Goal: Information Seeking & Learning: Learn about a topic

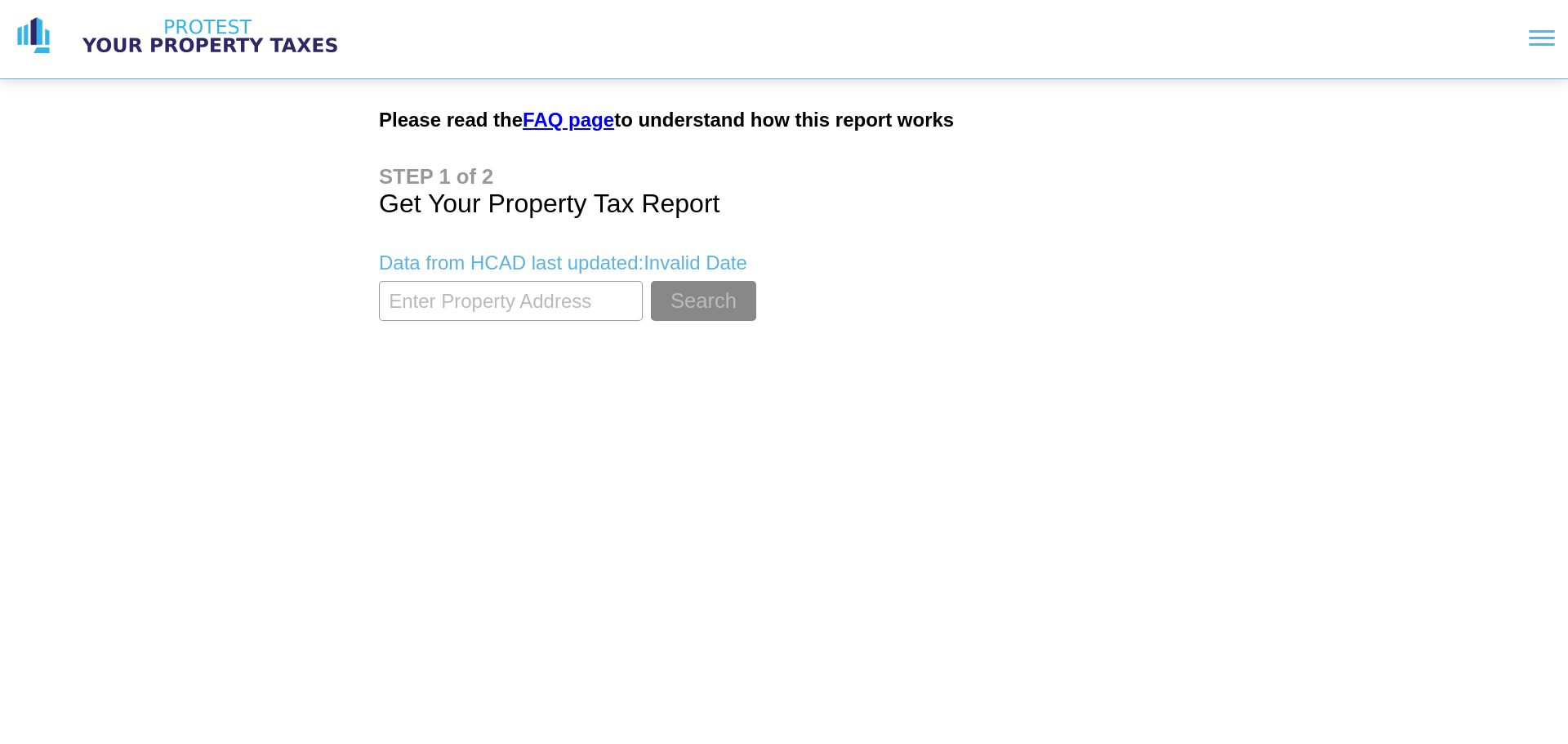
click at [545, 305] on input "textbox" at bounding box center [510, 300] width 264 height 40
click at [651, 281] on button "Search" at bounding box center [703, 300] width 105 height 40
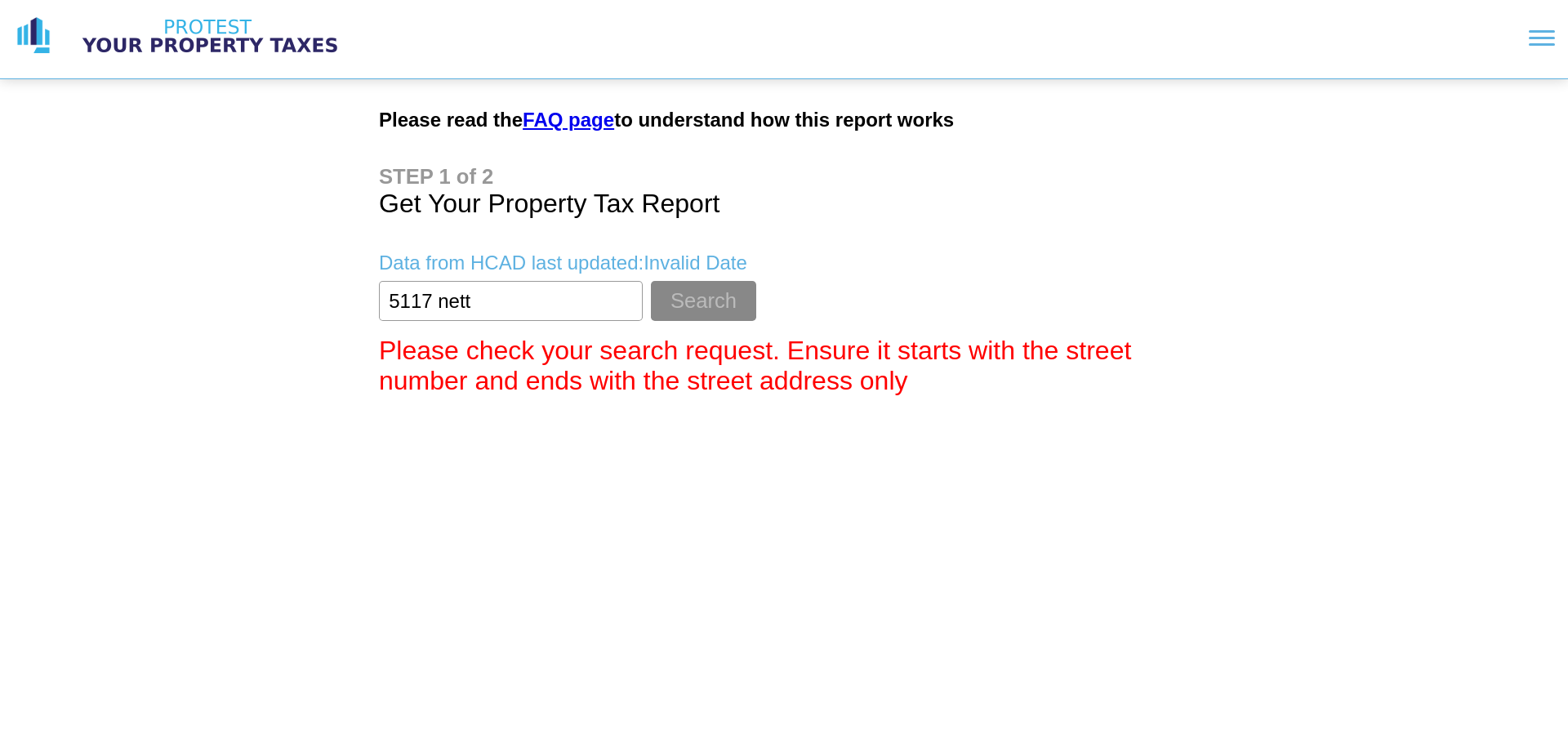
click at [628, 305] on input "textbox" at bounding box center [510, 300] width 264 height 40
click at [545, 266] on p "Data from HCAD last updated: Invalid Date" at bounding box center [784, 262] width 810 height 23
click at [542, 297] on input "textbox" at bounding box center [510, 300] width 264 height 40
click at [651, 281] on button "Search" at bounding box center [703, 300] width 105 height 40
type input "5"
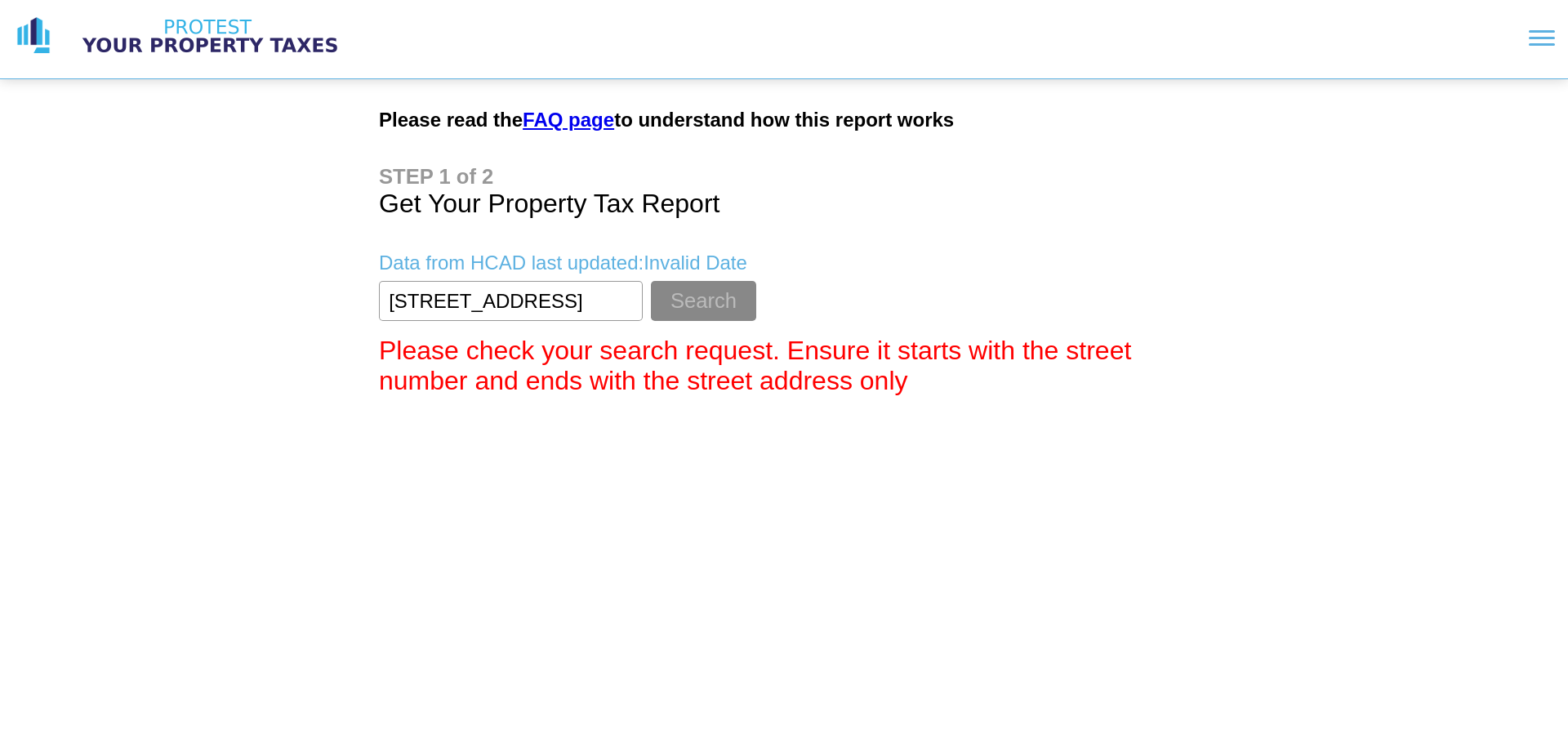
scroll to position [0, 18]
click at [651, 281] on button "Search" at bounding box center [703, 300] width 105 height 40
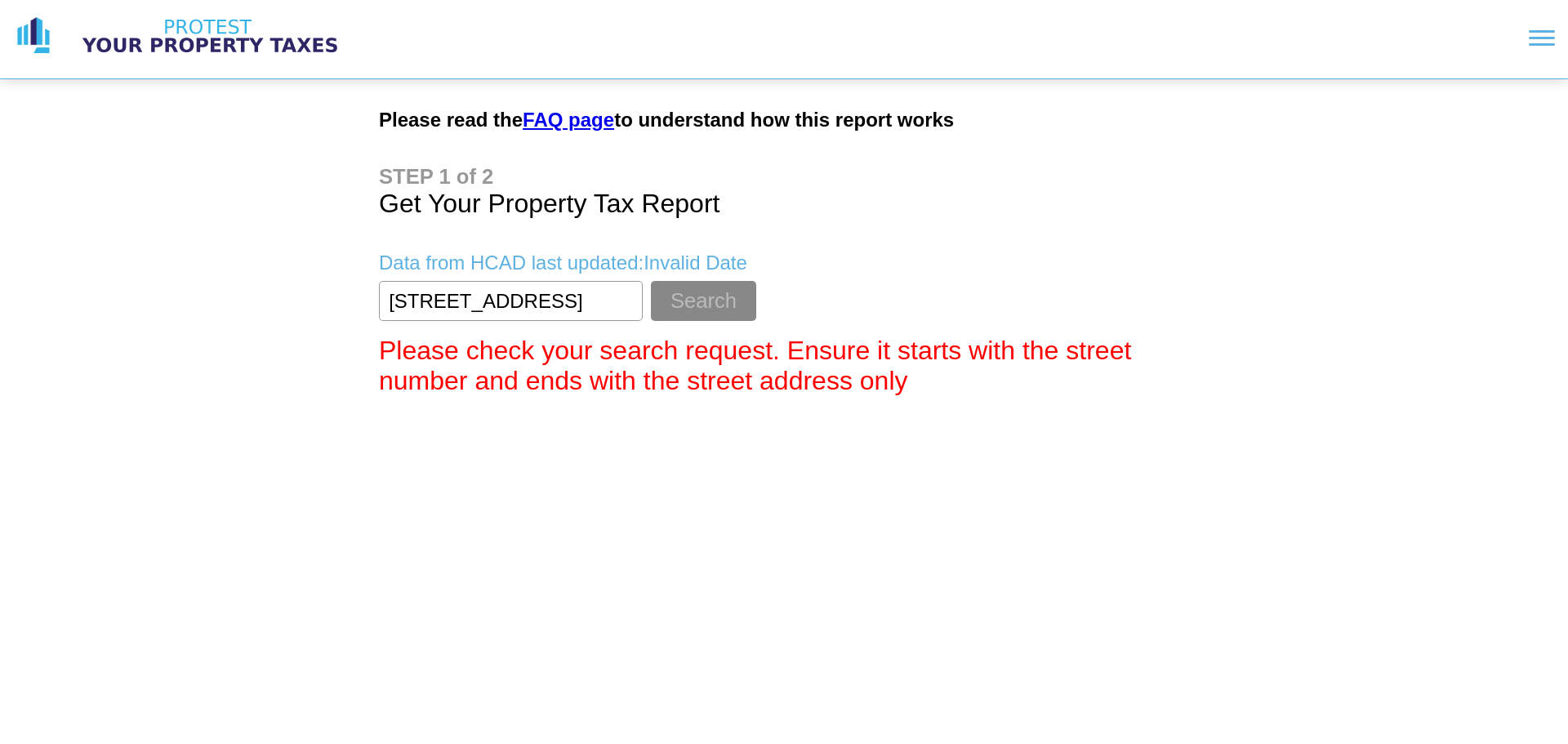
click at [651, 281] on button "Search" at bounding box center [703, 300] width 105 height 40
type input "5"
type input "5117"
click at [651, 281] on button "Search" at bounding box center [703, 300] width 105 height 40
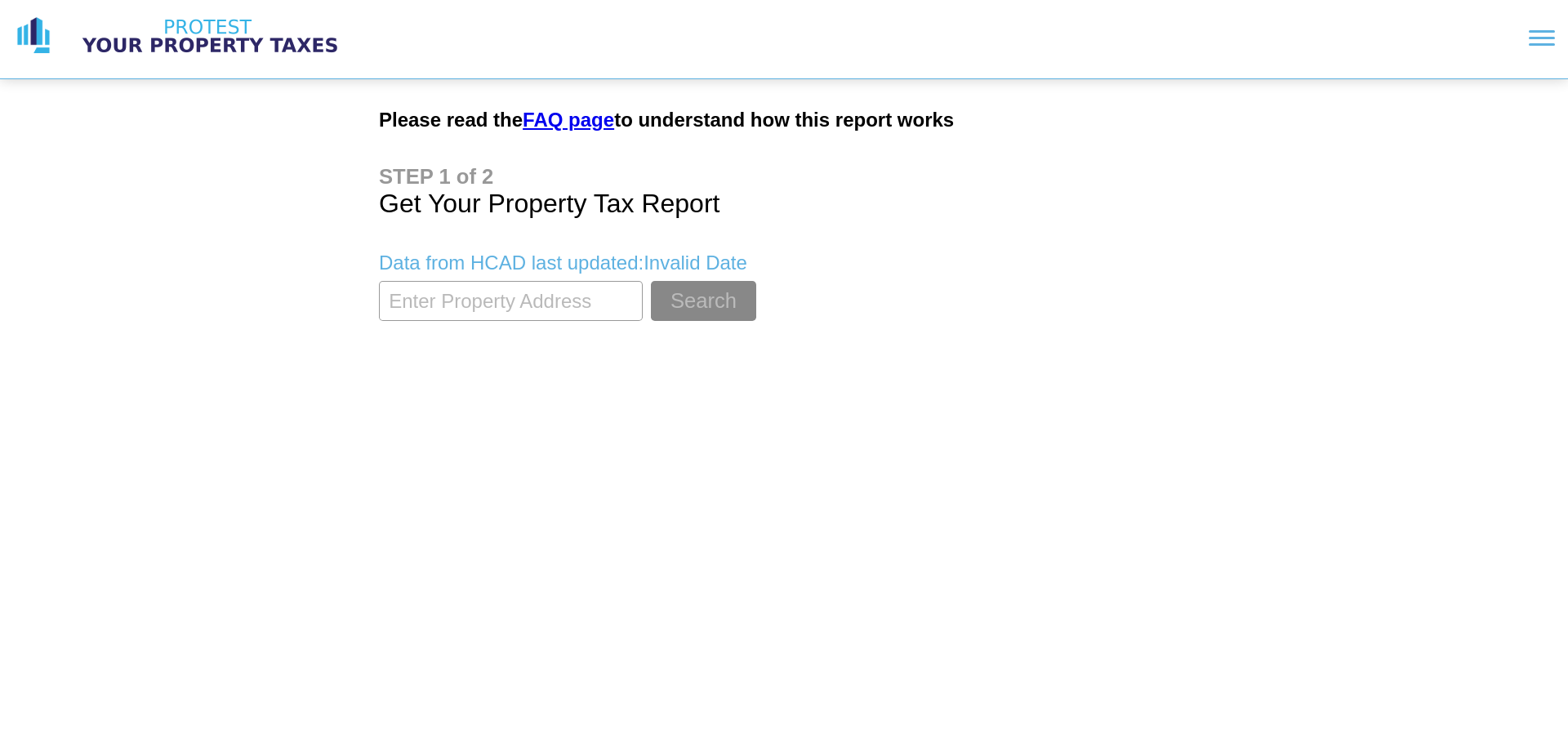
click at [440, 300] on input "textbox" at bounding box center [510, 300] width 264 height 40
type input "5117 nett"
click at [651, 281] on button "Search" at bounding box center [703, 300] width 105 height 40
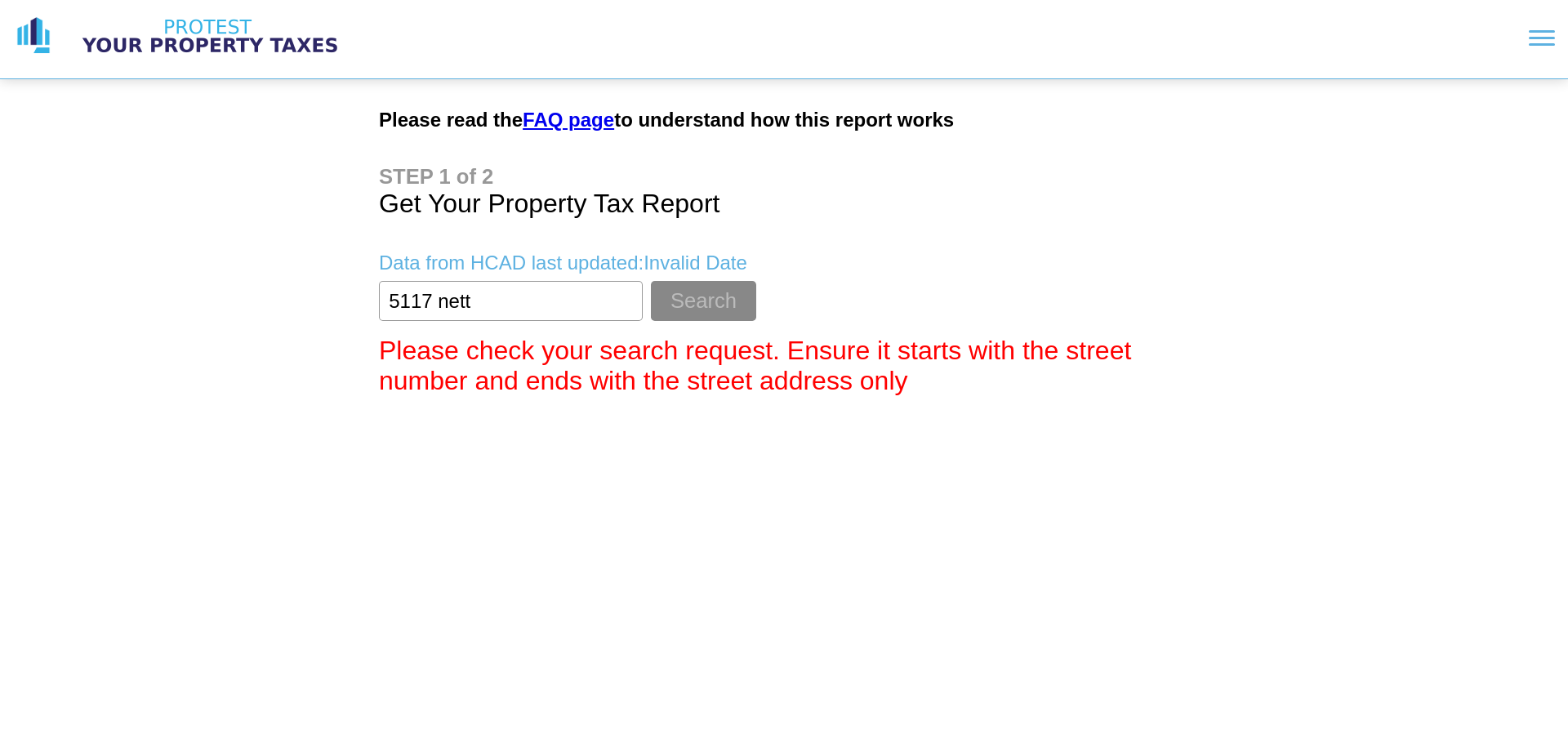
click at [549, 126] on link "FAQ page" at bounding box center [568, 120] width 91 height 22
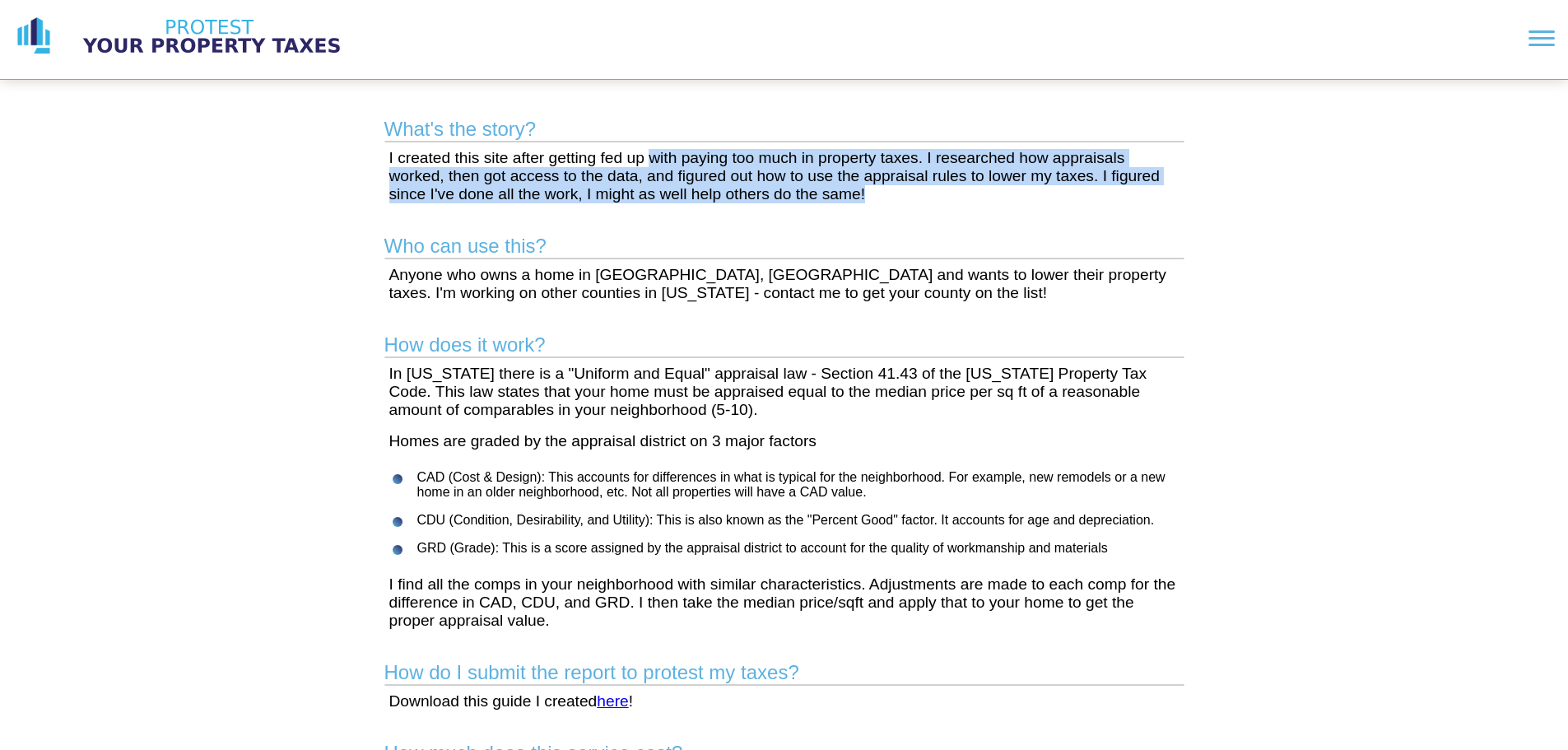
drag, startPoint x: 654, startPoint y: 166, endPoint x: 988, endPoint y: 206, distance: 336.4
click at [988, 206] on main "What's the story? I created this site after getting fed up with paying too much…" at bounding box center [784, 714] width 843 height 1267
drag, startPoint x: 988, startPoint y: 206, endPoint x: 955, endPoint y: 234, distance: 43.3
click at [989, 207] on main "What's the story? I created this site after getting fed up with paying too much…" at bounding box center [784, 714] width 843 height 1267
click at [853, 218] on main "What's the story? I created this site after getting fed up with paying too much…" at bounding box center [784, 714] width 843 height 1267
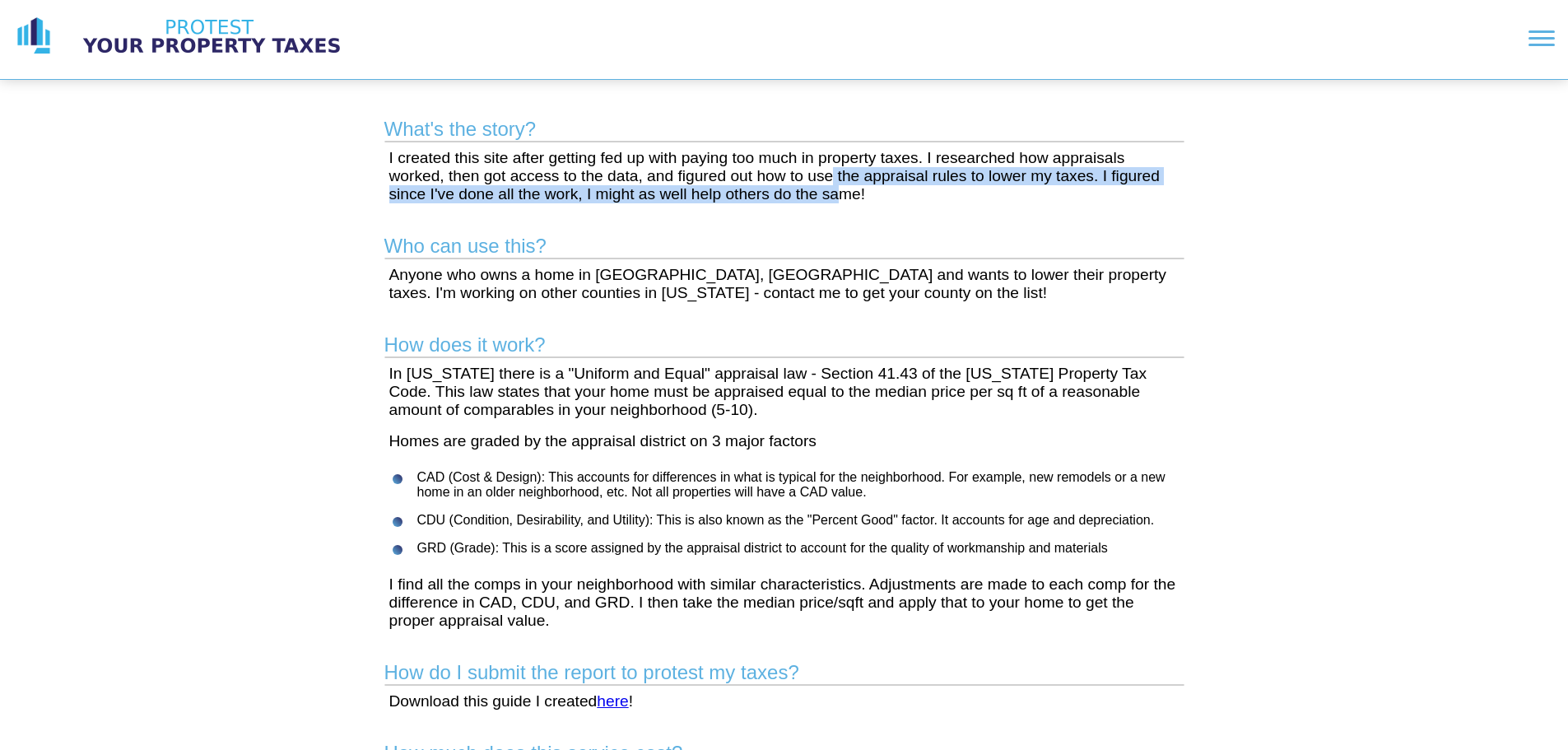
drag, startPoint x: 836, startPoint y: 196, endPoint x: 832, endPoint y: 177, distance: 19.4
click at [832, 177] on p "I created this site after getting fed up with paying too much in property taxes…" at bounding box center [784, 176] width 790 height 54
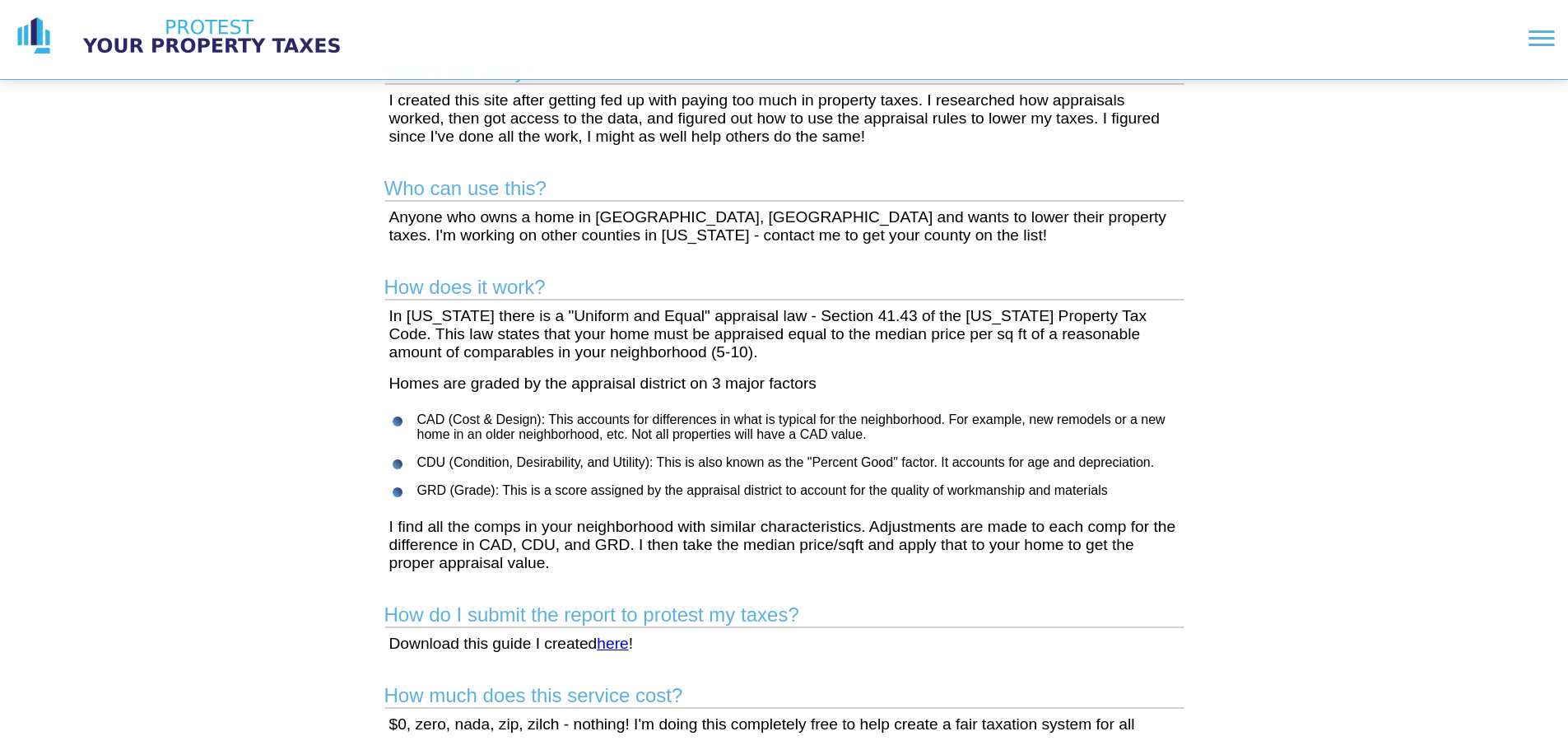
scroll to position [82, 0]
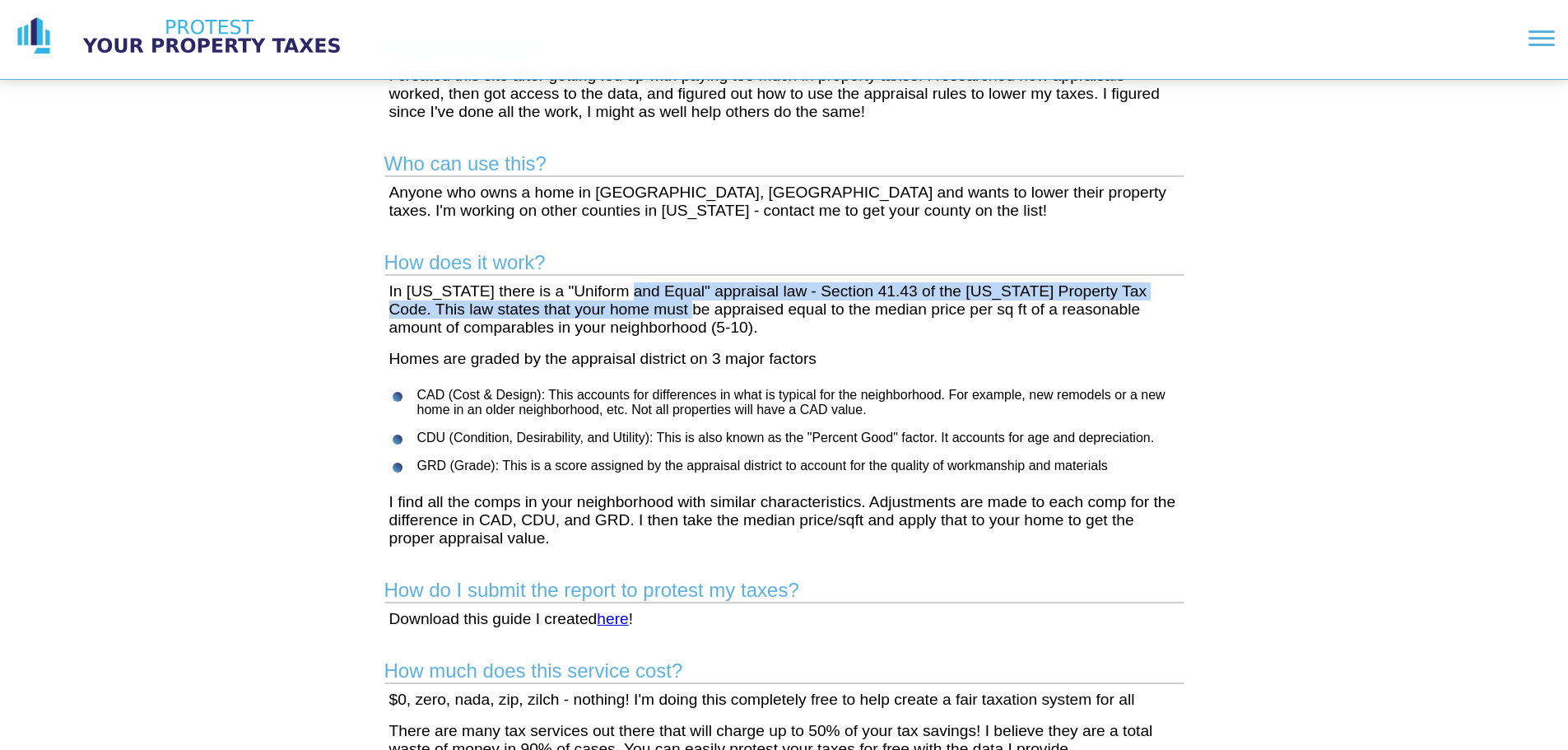
drag, startPoint x: 631, startPoint y: 292, endPoint x: 657, endPoint y: 317, distance: 36.1
click at [657, 317] on p "In Texas there is a "Uniform and Equal" appraisal law - Section 41.43 of the Te…" at bounding box center [784, 309] width 790 height 54
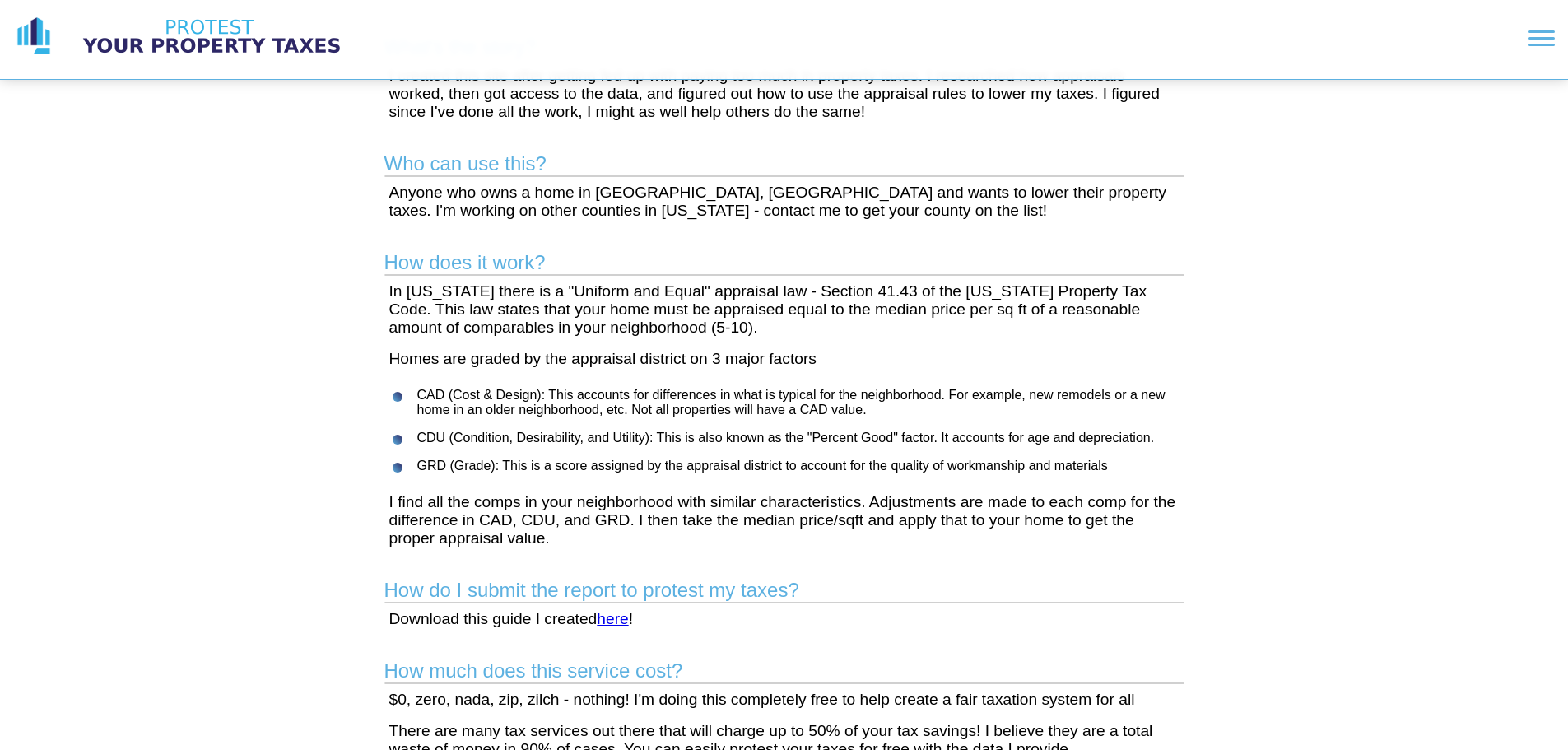
click at [668, 334] on p "In Texas there is a "Uniform and Equal" appraisal law - Section 41.43 of the Te…" at bounding box center [784, 309] width 790 height 54
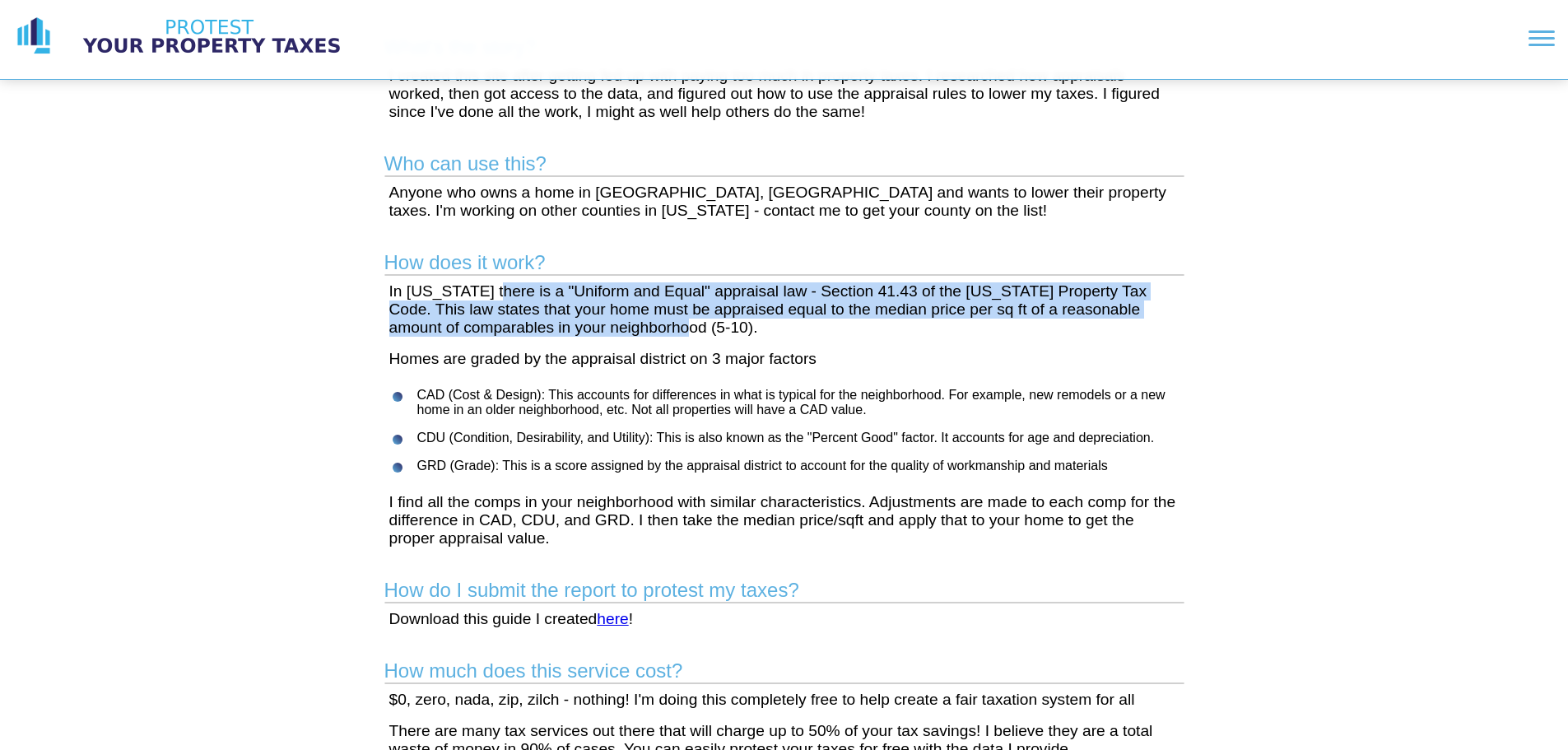
drag, startPoint x: 551, startPoint y: 296, endPoint x: 766, endPoint y: 326, distance: 217.1
click at [766, 326] on p "In Texas there is a "Uniform and Equal" appraisal law - Section 41.43 of the Te…" at bounding box center [784, 309] width 790 height 54
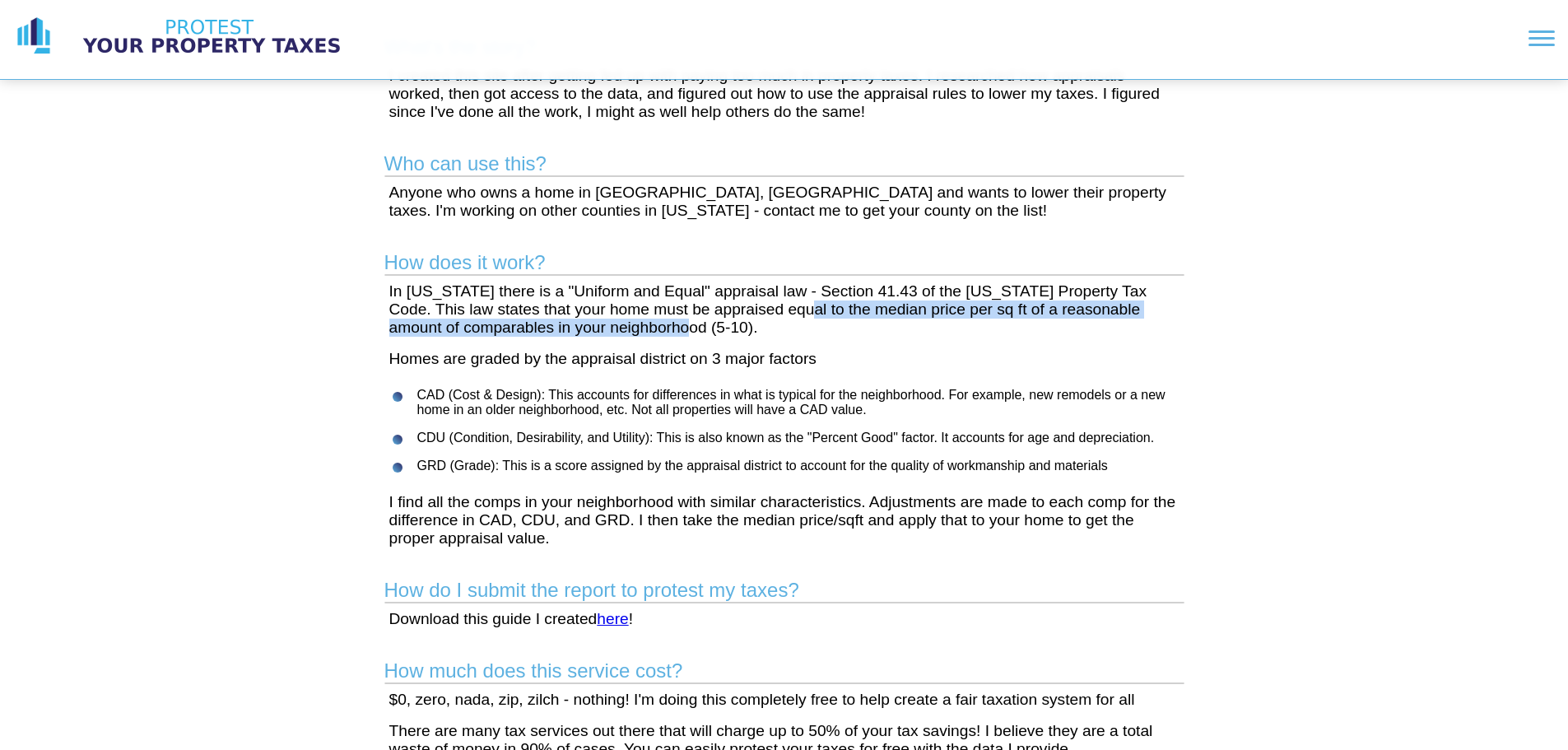
drag, startPoint x: 773, startPoint y: 323, endPoint x: 773, endPoint y: 304, distance: 19.0
click at [773, 304] on p "In Texas there is a "Uniform and Equal" appraisal law - Section 41.43 of the Te…" at bounding box center [784, 309] width 790 height 54
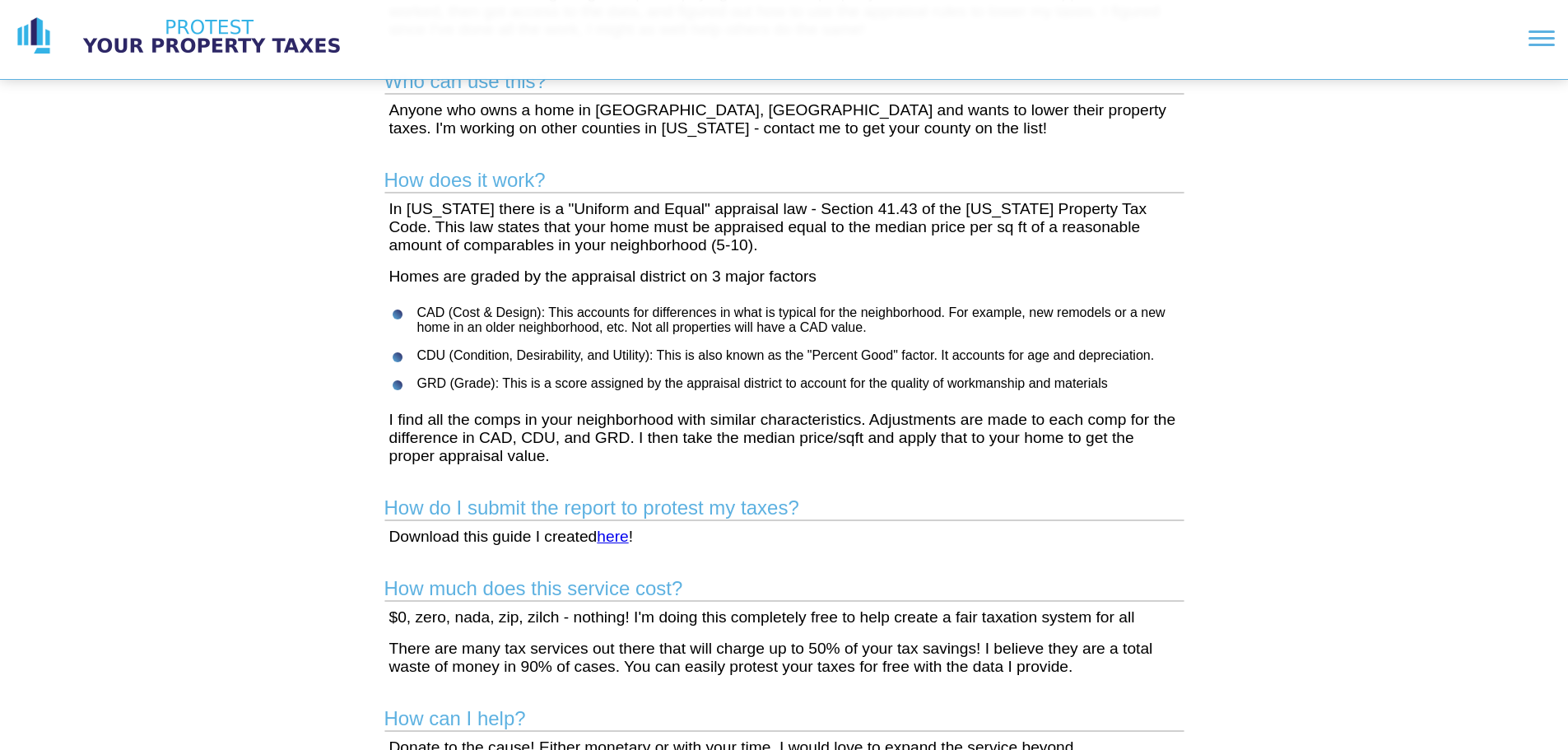
scroll to position [247, 0]
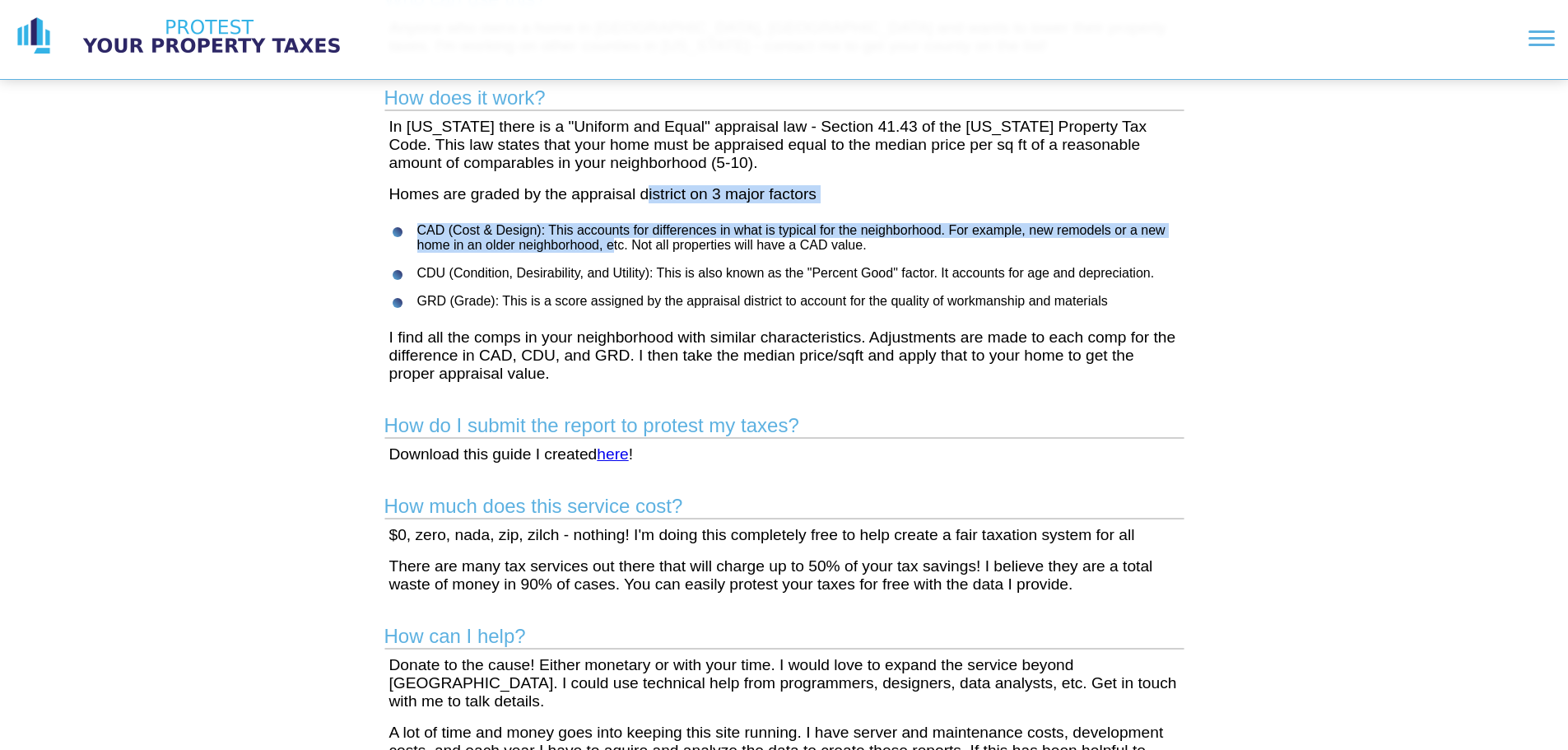
drag, startPoint x: 646, startPoint y: 193, endPoint x: 615, endPoint y: 243, distance: 58.8
click at [615, 243] on main "What's the story? I created this site after getting fed up with paying too much…" at bounding box center [784, 466] width 843 height 1267
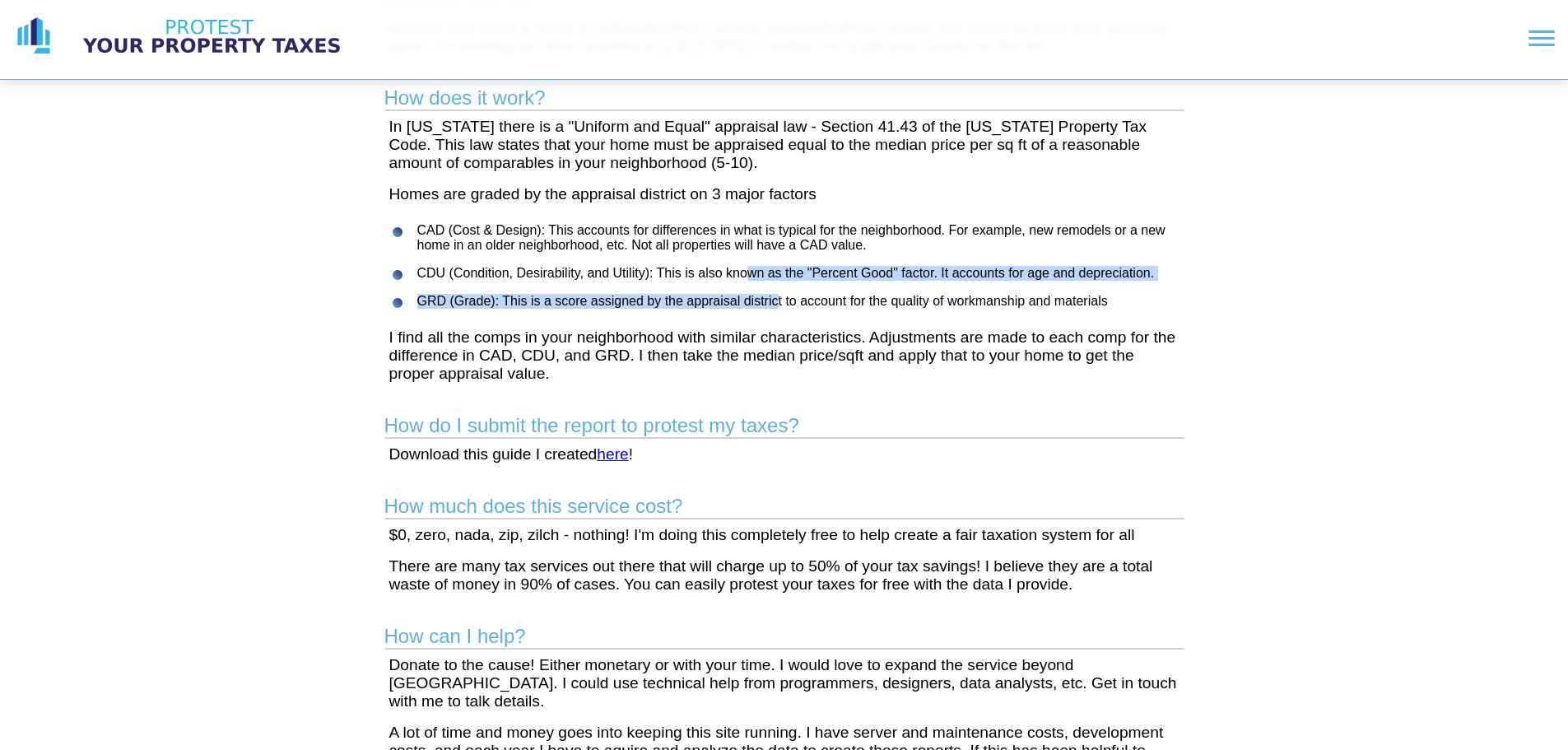
drag, startPoint x: 748, startPoint y: 262, endPoint x: 777, endPoint y: 304, distance: 51.0
click at [777, 304] on ul "CAD (Cost & Design): This accounts for differences in what is typical for the n…" at bounding box center [788, 266] width 809 height 86
click at [777, 304] on li "GRD (Grade): This is a score assigned by the appraisal district to account for …" at bounding box center [805, 301] width 775 height 15
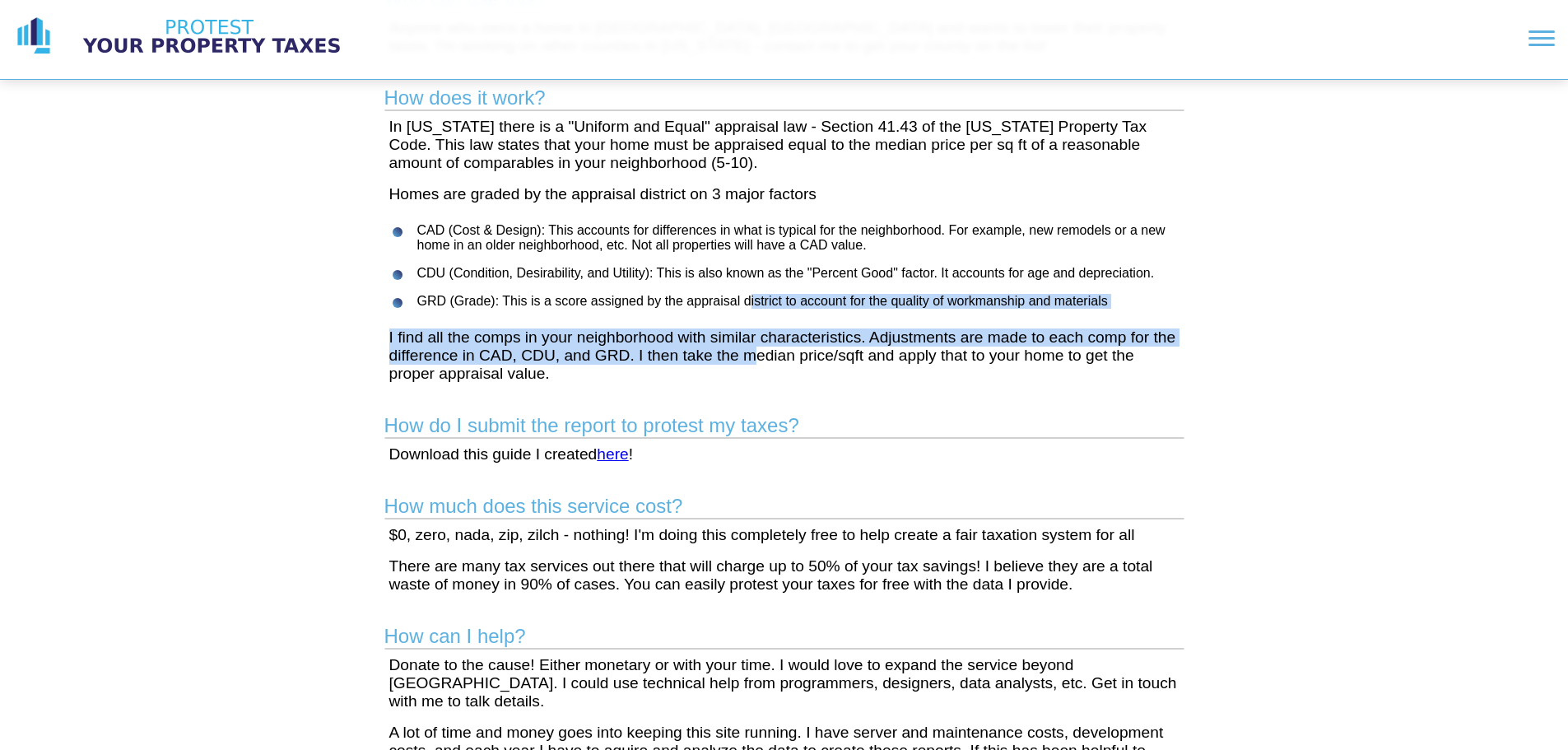
drag, startPoint x: 755, startPoint y: 347, endPoint x: 749, endPoint y: 307, distance: 40.4
click at [749, 307] on main "What's the story? I created this site after getting fed up with paying too much…" at bounding box center [784, 466] width 843 height 1267
click at [749, 307] on li "GRD (Grade): This is a score assigned by the appraisal district to account for …" at bounding box center [805, 301] width 775 height 15
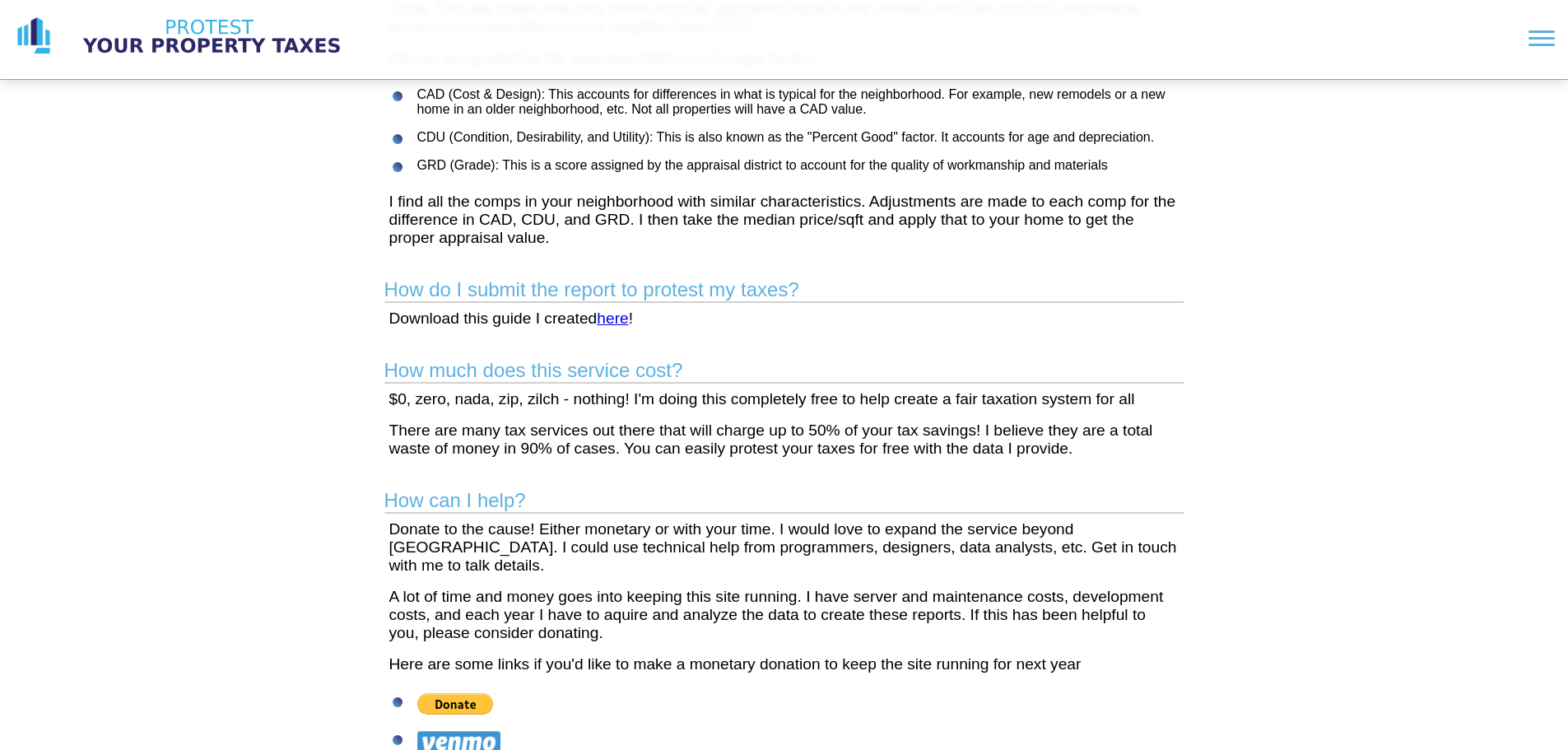
scroll to position [411, 0]
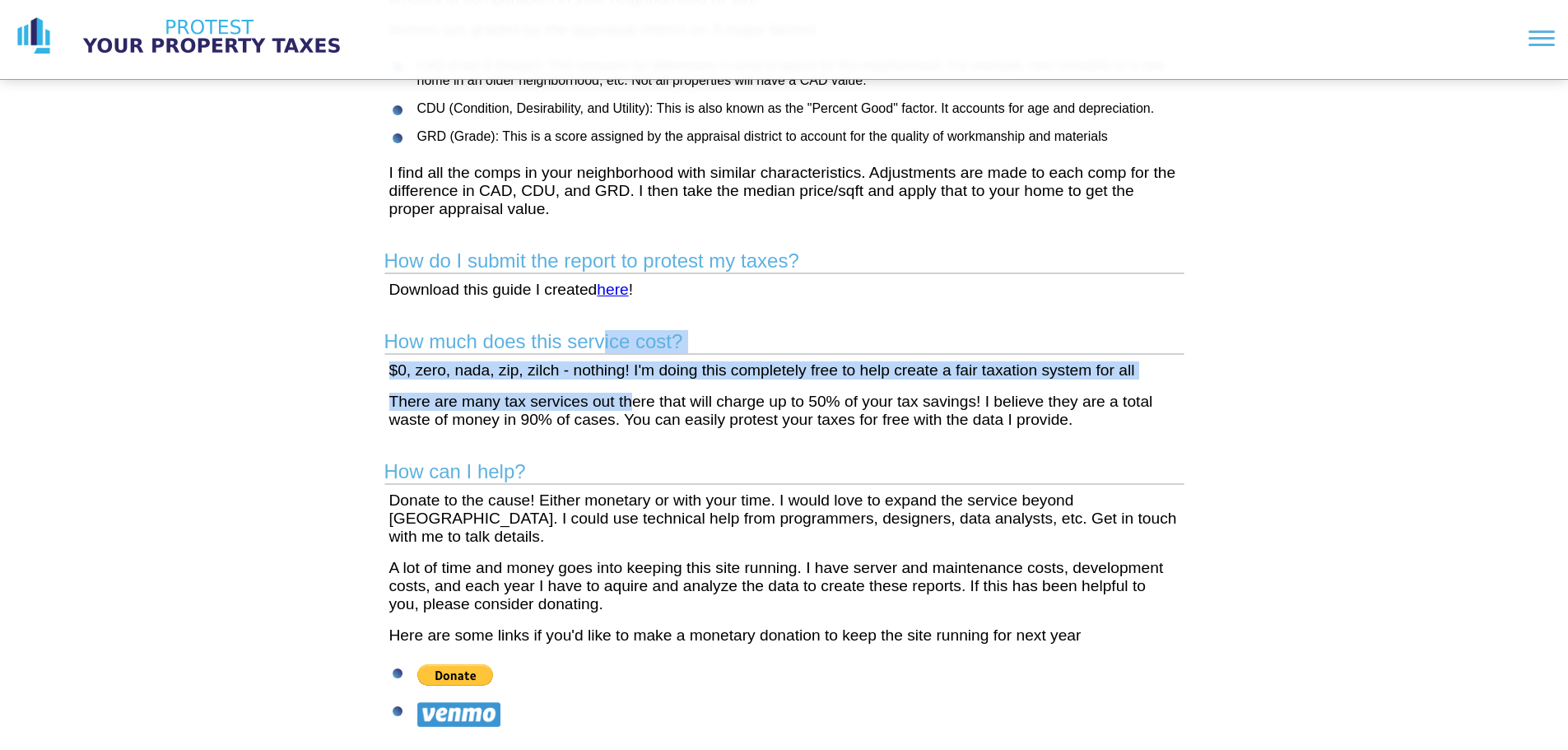
drag, startPoint x: 603, startPoint y: 342, endPoint x: 628, endPoint y: 391, distance: 55.0
click at [628, 391] on main "What's the story? I created this site after getting fed up with paying too much…" at bounding box center [784, 301] width 843 height 1267
click at [633, 401] on p "There are many tax services out there that will charge up to 50% of your tax sa…" at bounding box center [784, 410] width 790 height 36
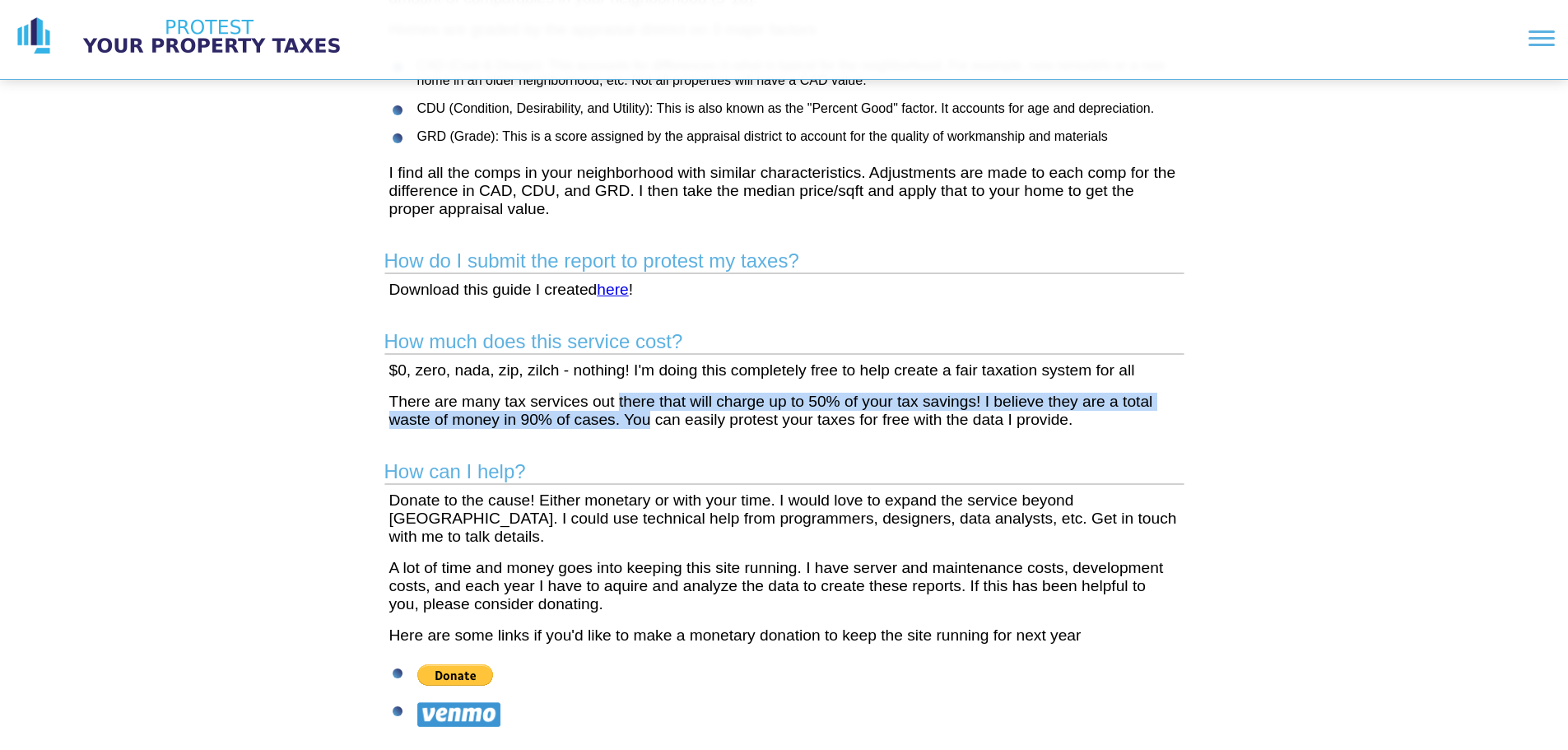
drag, startPoint x: 621, startPoint y: 393, endPoint x: 648, endPoint y: 422, distance: 39.6
click at [648, 422] on p "There are many tax services out there that will charge up to 50% of your tax sa…" at bounding box center [784, 410] width 790 height 36
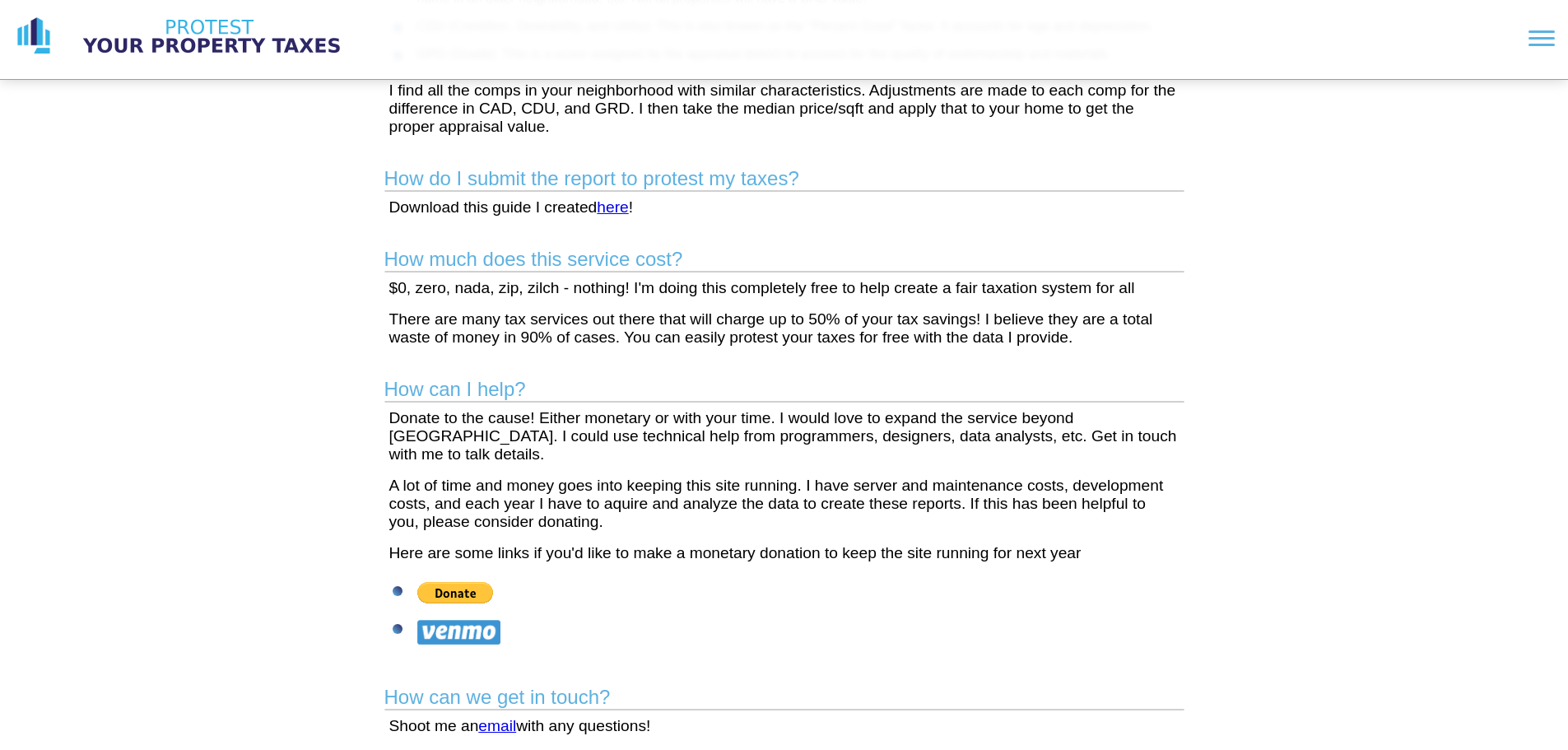
scroll to position [580, 0]
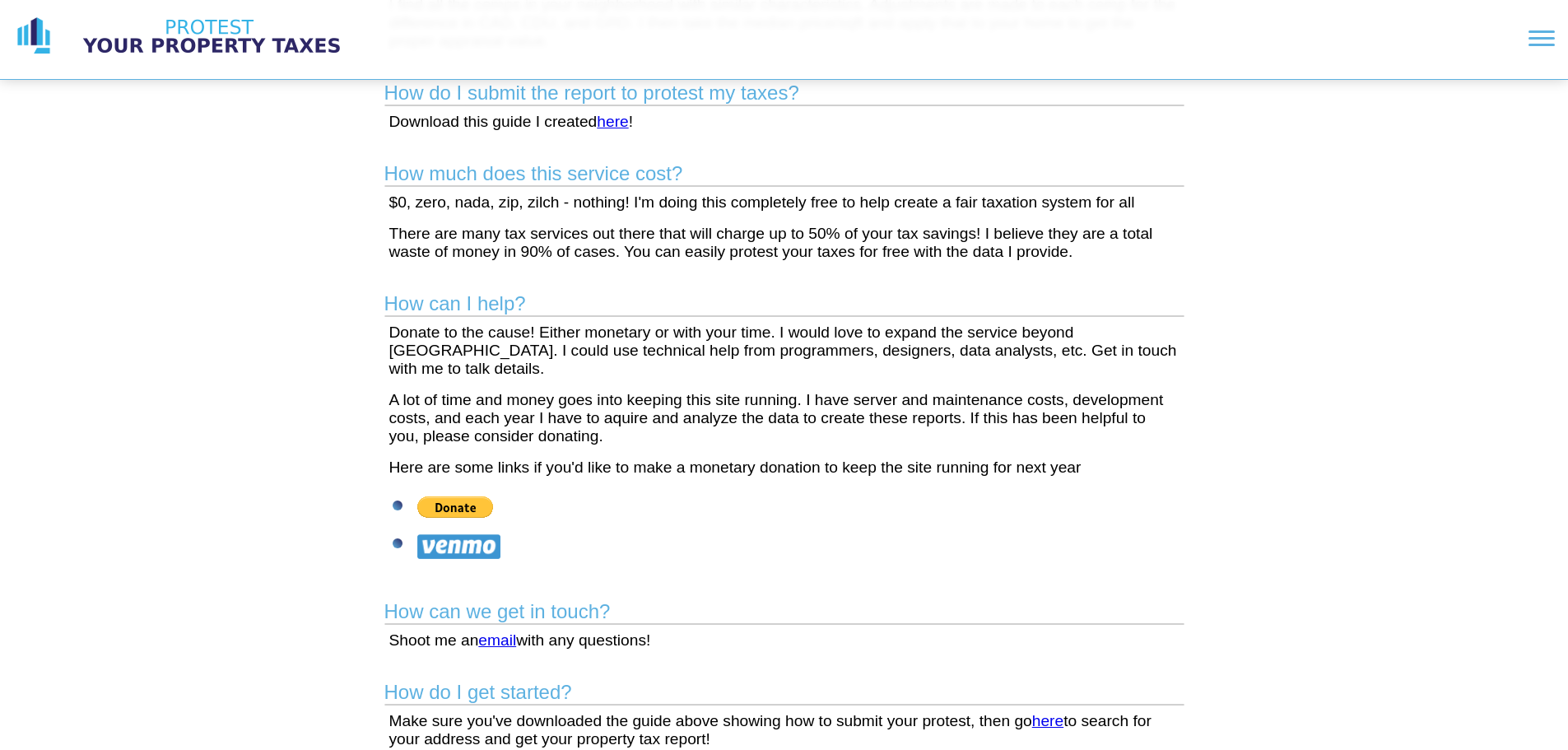
click at [1049, 712] on link "here" at bounding box center [1048, 720] width 32 height 18
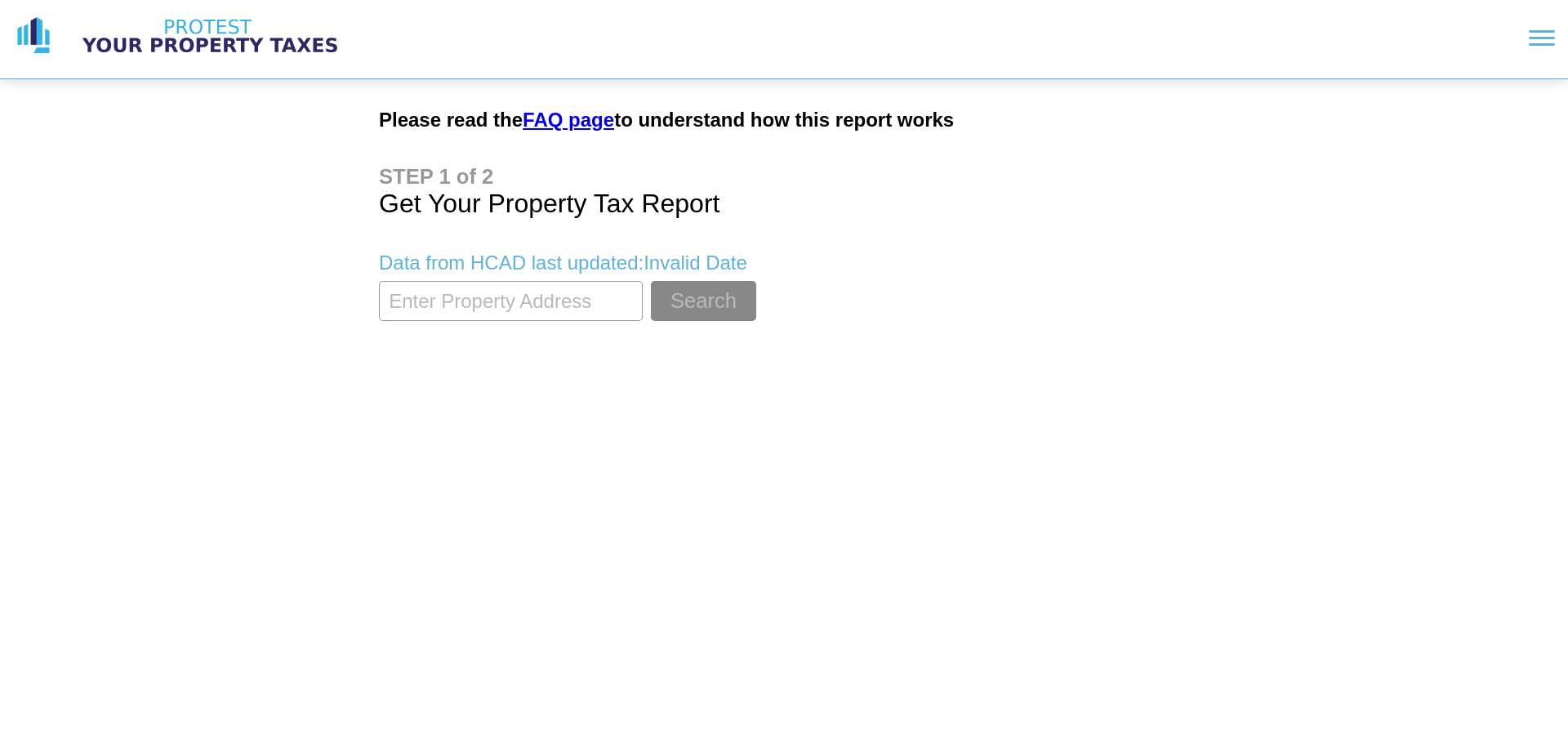
click at [604, 305] on input "textbox" at bounding box center [510, 300] width 264 height 40
click at [651, 281] on button "Search" at bounding box center [703, 300] width 105 height 40
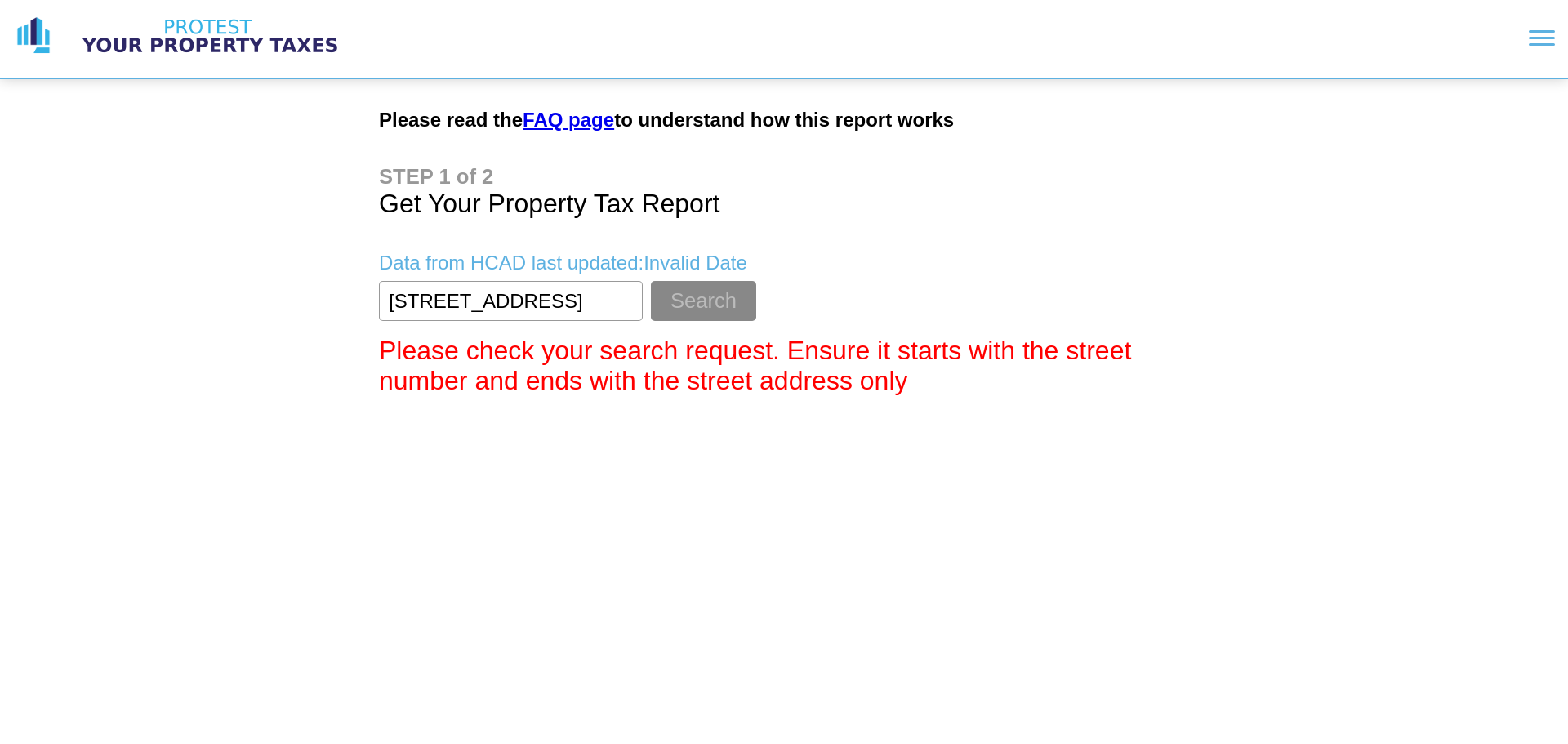
type input "[STREET_ADDRESS]"
click at [651, 281] on button "Search" at bounding box center [703, 300] width 105 height 40
